Goal: Complete application form

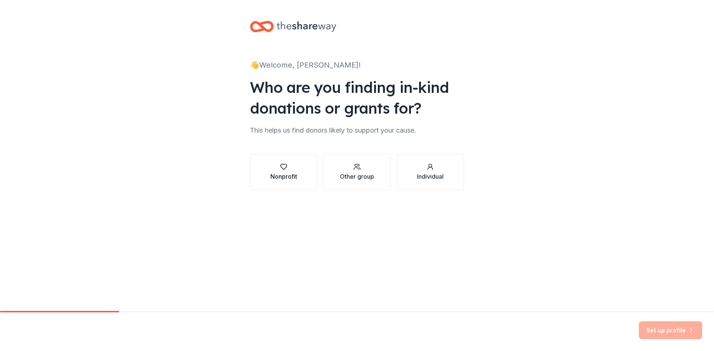
click at [294, 175] on div "Nonprofit" at bounding box center [283, 176] width 27 height 9
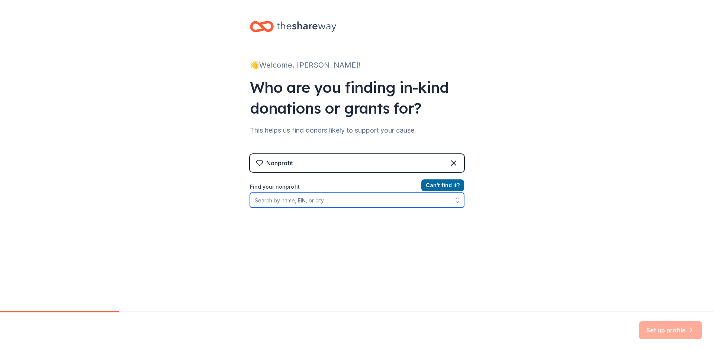
click at [361, 203] on input "Find your nonprofit" at bounding box center [357, 200] width 214 height 15
type input "Coastal Boxer"
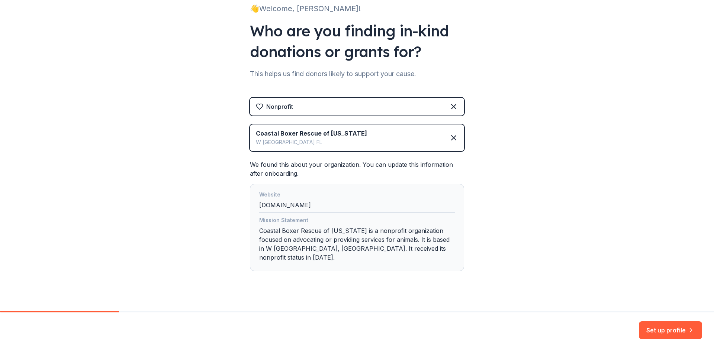
scroll to position [58, 0]
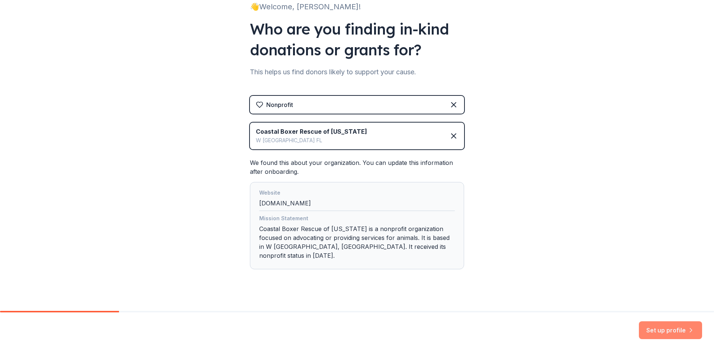
click at [657, 330] on button "Set up profile" at bounding box center [670, 331] width 63 height 18
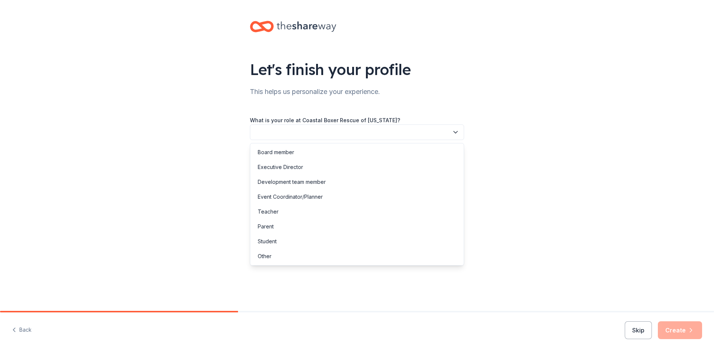
click at [458, 134] on icon "button" at bounding box center [455, 132] width 7 height 7
click at [395, 191] on div "Event Coordinator/Planner" at bounding box center [357, 197] width 210 height 15
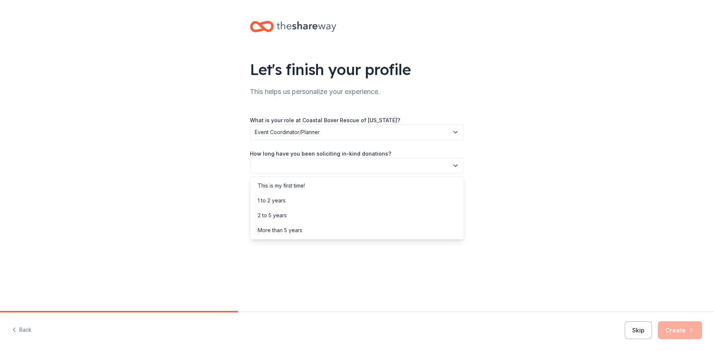
click at [451, 168] on button "button" at bounding box center [357, 166] width 214 height 16
click at [381, 212] on div "2 to 5 years" at bounding box center [357, 215] width 210 height 15
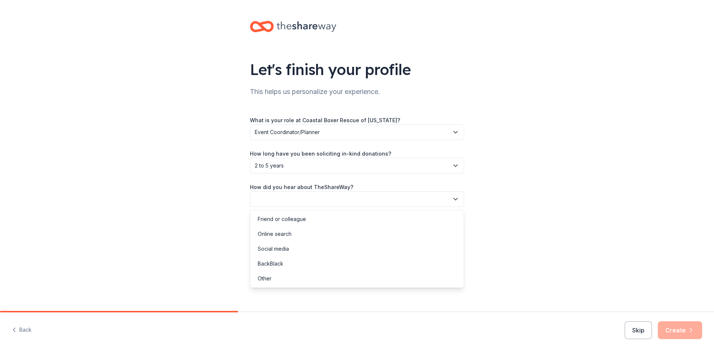
click at [454, 204] on button "button" at bounding box center [357, 199] width 214 height 16
click at [416, 232] on div "Online search" at bounding box center [357, 234] width 210 height 15
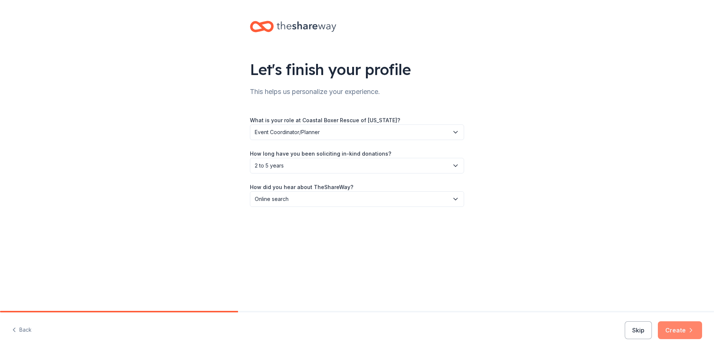
click at [687, 328] on icon "button" at bounding box center [690, 330] width 7 height 7
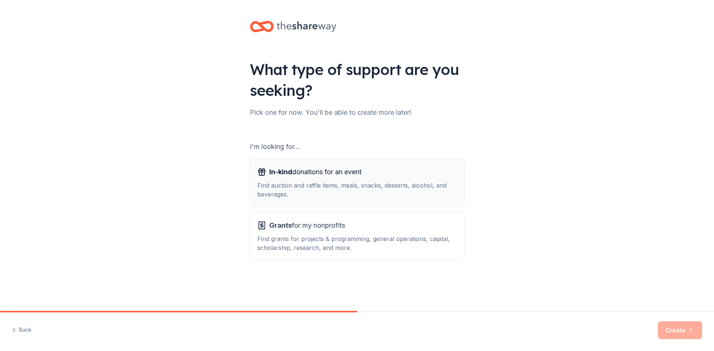
click at [431, 194] on div "Find auction and raffle items, meals, snacks, desserts, alcohol, and beverages." at bounding box center [356, 190] width 199 height 18
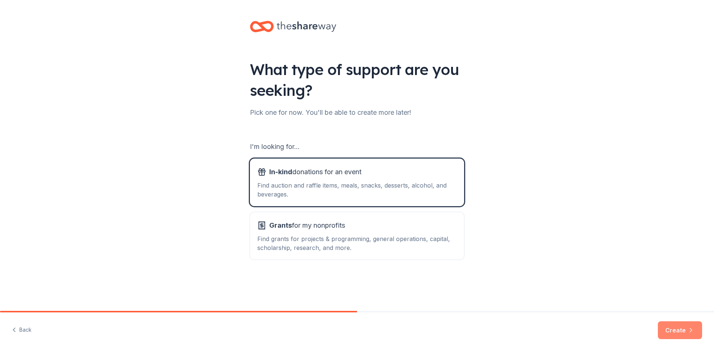
click at [677, 326] on button "Create" at bounding box center [680, 331] width 44 height 18
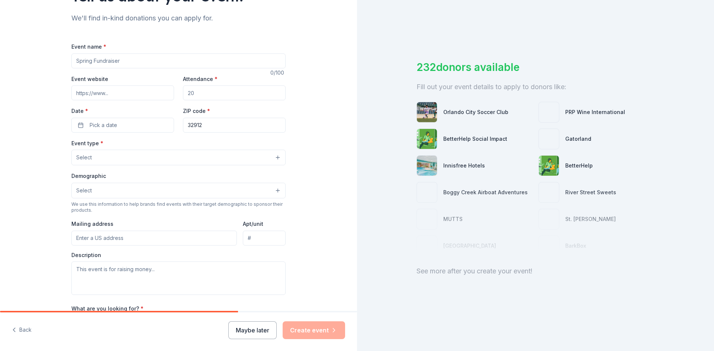
scroll to position [73, 0]
